Goal: Task Accomplishment & Management: Manage account settings

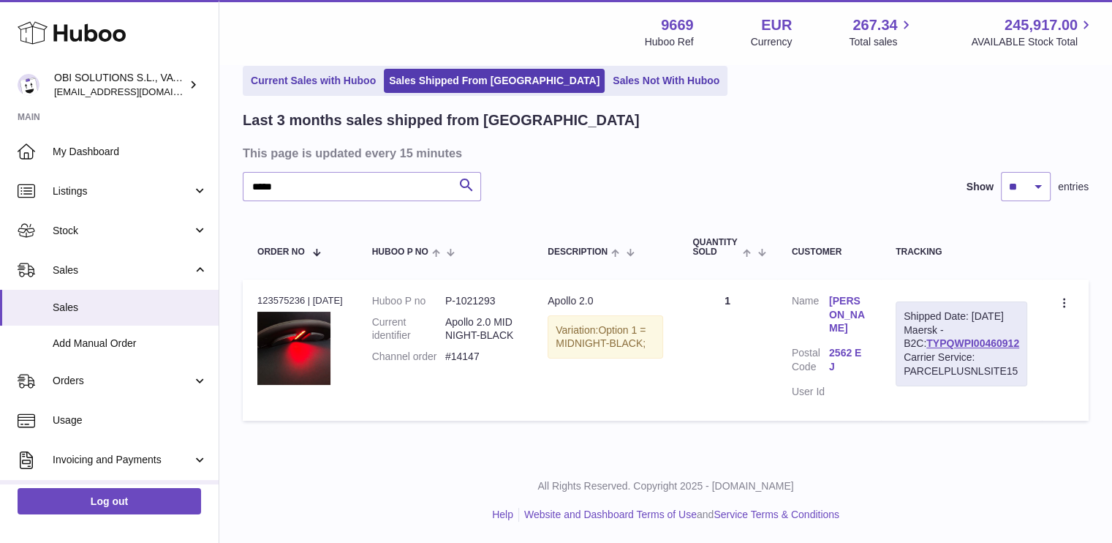
scroll to position [153, 0]
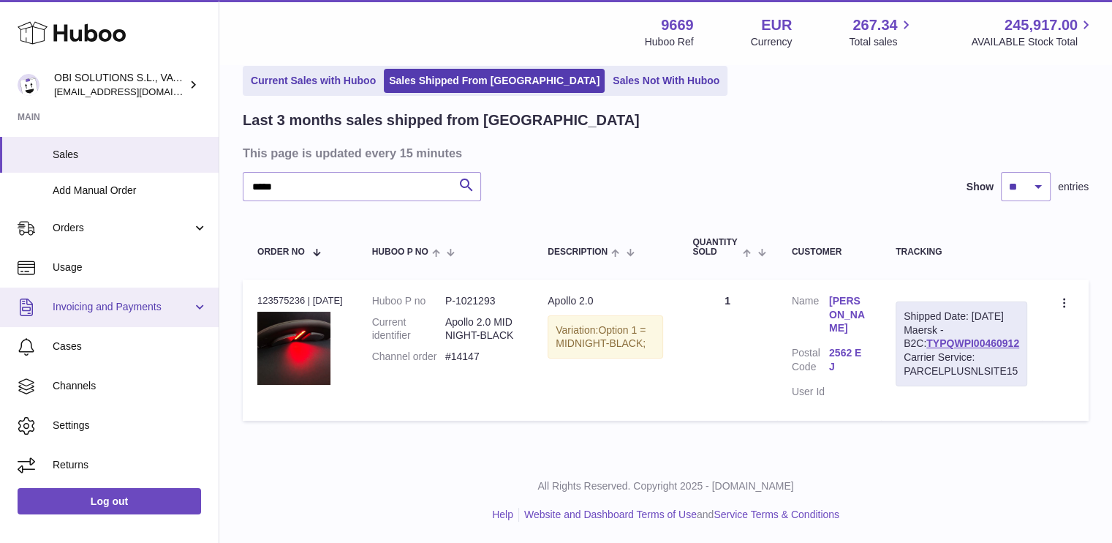
click at [105, 306] on span "Invoicing and Payments" at bounding box center [123, 307] width 140 height 14
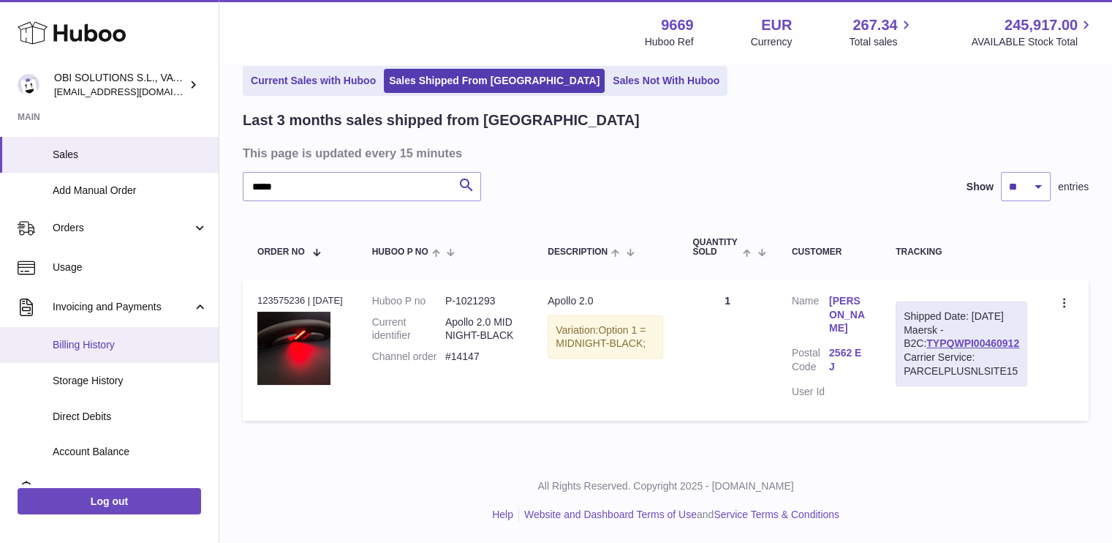
click at [110, 332] on link "Billing History" at bounding box center [109, 345] width 219 height 36
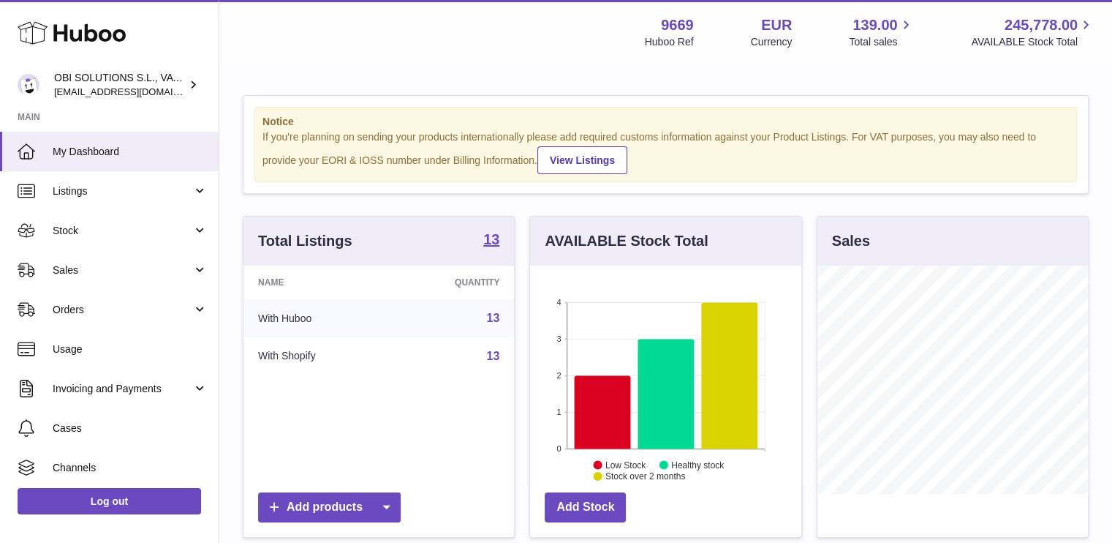
scroll to position [228, 271]
click at [101, 384] on span "Invoicing and Payments" at bounding box center [123, 389] width 140 height 14
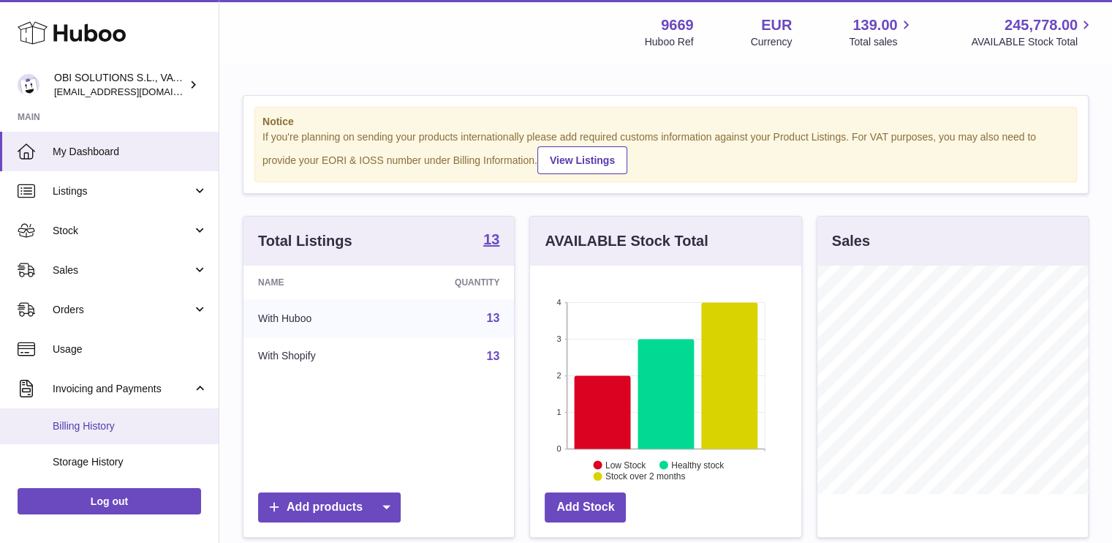
click at [94, 412] on link "Billing History" at bounding box center [109, 426] width 219 height 36
